Goal: Task Accomplishment & Management: Manage account settings

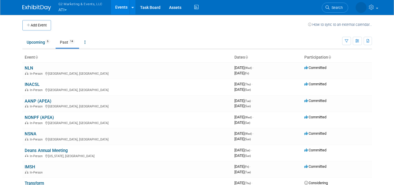
scroll to position [26, 0]
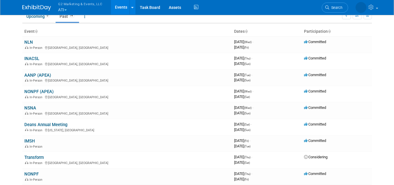
click at [83, 5] on span "G2 Marketing & Events, LLC" at bounding box center [80, 4] width 44 height 6
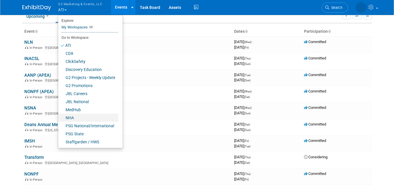
click at [85, 118] on link "NHA" at bounding box center [88, 117] width 60 height 8
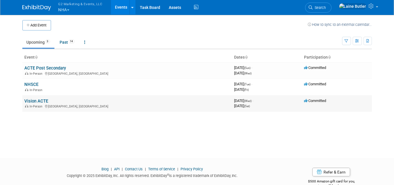
click at [47, 99] on link "Vision ACTE" at bounding box center [37, 100] width 24 height 5
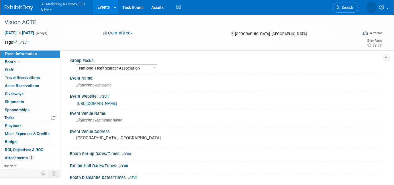
select select "National Healthcareer Association"
click at [32, 64] on link "Booth" at bounding box center [30, 62] width 60 height 8
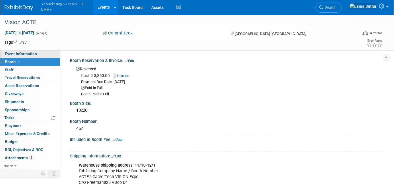
click at [32, 52] on span "Event Information" at bounding box center [21, 53] width 32 height 5
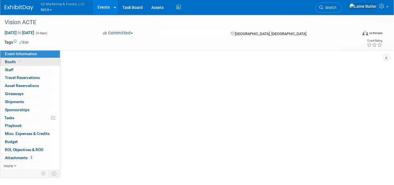
select select "National Healthcareer Association"
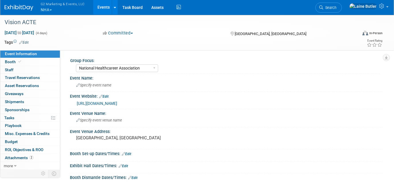
click at [117, 102] on link "https://www.careertechvision.com/" at bounding box center [97, 103] width 40 height 5
click at [22, 4] on link at bounding box center [23, 5] width 36 height 5
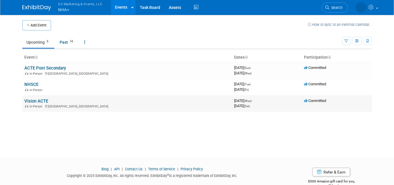
click at [29, 97] on td "Vision ACTE In-Person Nashville, TN" at bounding box center [127, 103] width 210 height 16
click at [31, 99] on link "Vision ACTE" at bounding box center [37, 100] width 24 height 5
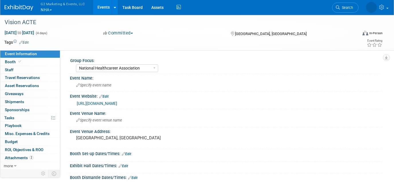
select select "National Healthcareer Association"
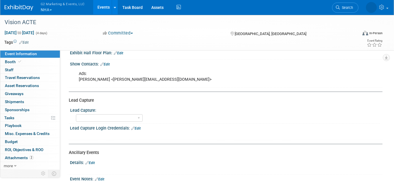
scroll to position [212, 0]
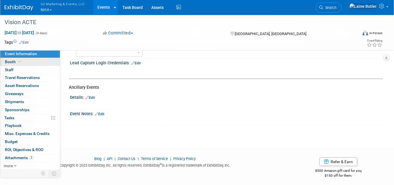
click at [31, 61] on link "Booth" at bounding box center [30, 62] width 60 height 8
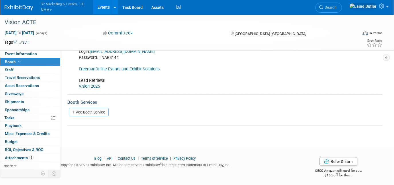
scroll to position [0, 0]
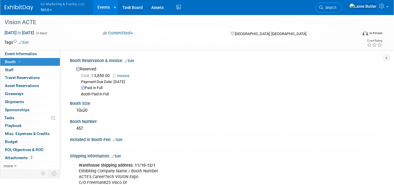
click at [121, 75] on link "Invoice" at bounding box center [122, 75] width 19 height 4
